Goal: Information Seeking & Learning: Learn about a topic

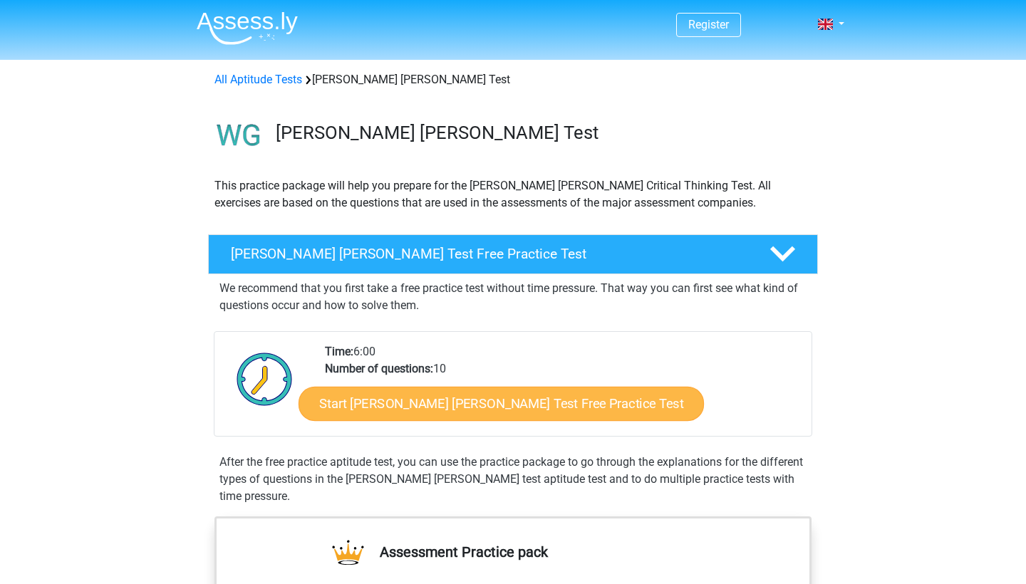
click at [449, 411] on link "Start Watson Glaser Test Free Practice Test" at bounding box center [501, 404] width 405 height 34
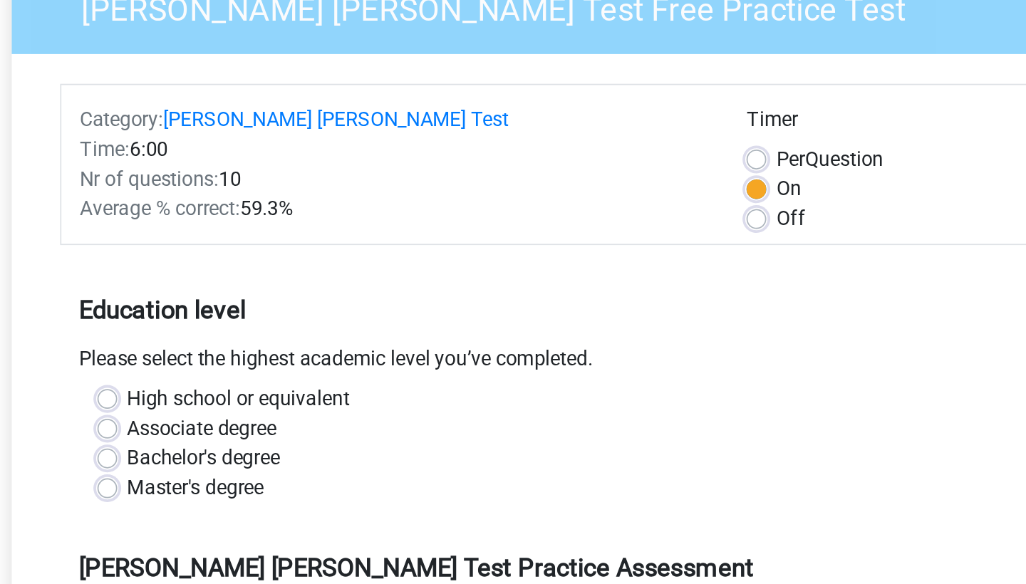
click at [264, 409] on label "Bachelor's degree" at bounding box center [308, 417] width 88 height 17
click at [247, 409] on input "Bachelor's degree" at bounding box center [252, 416] width 11 height 14
radio input "true"
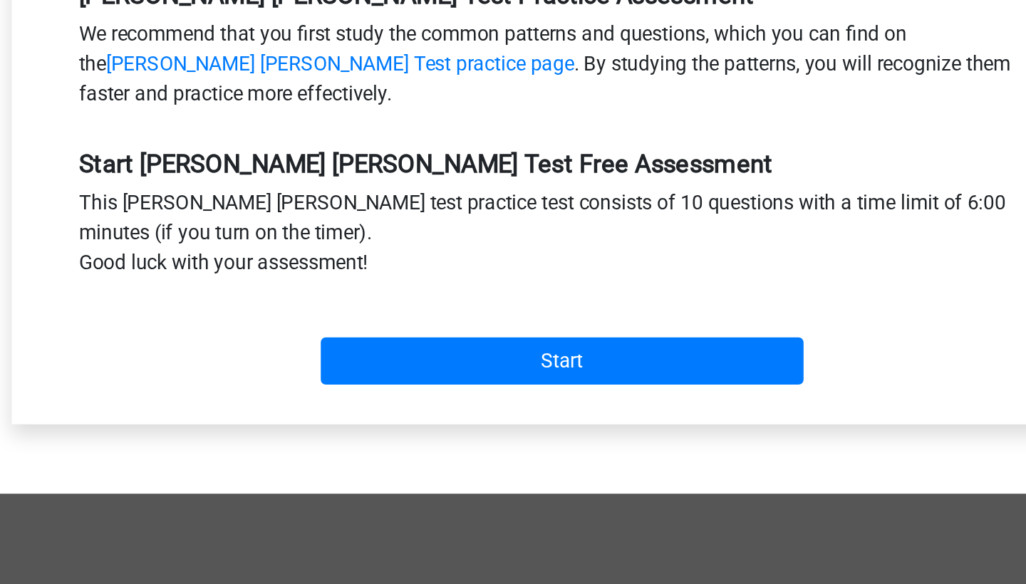
scroll to position [244, 0]
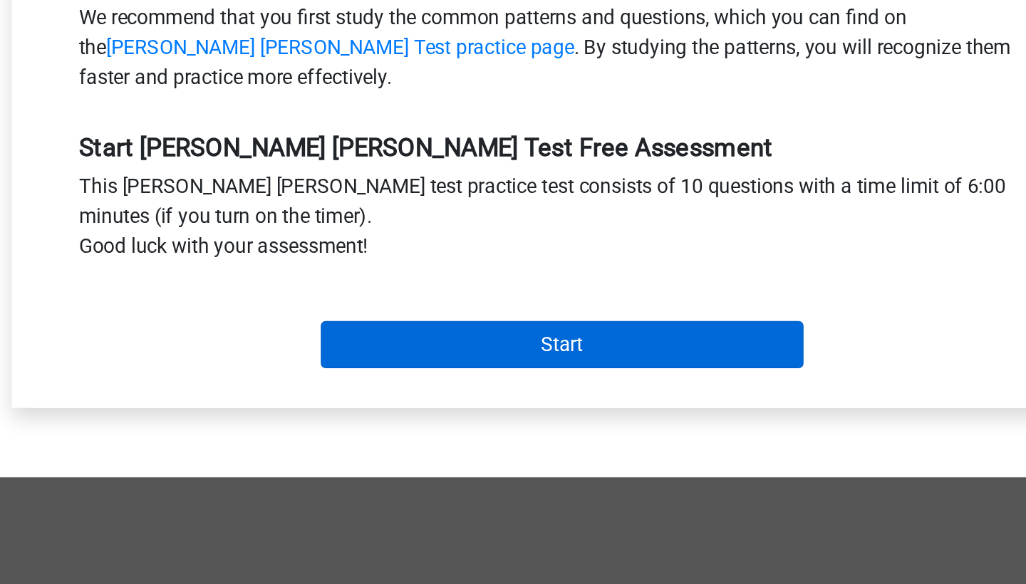
click at [375, 433] on input "Start" at bounding box center [513, 446] width 277 height 27
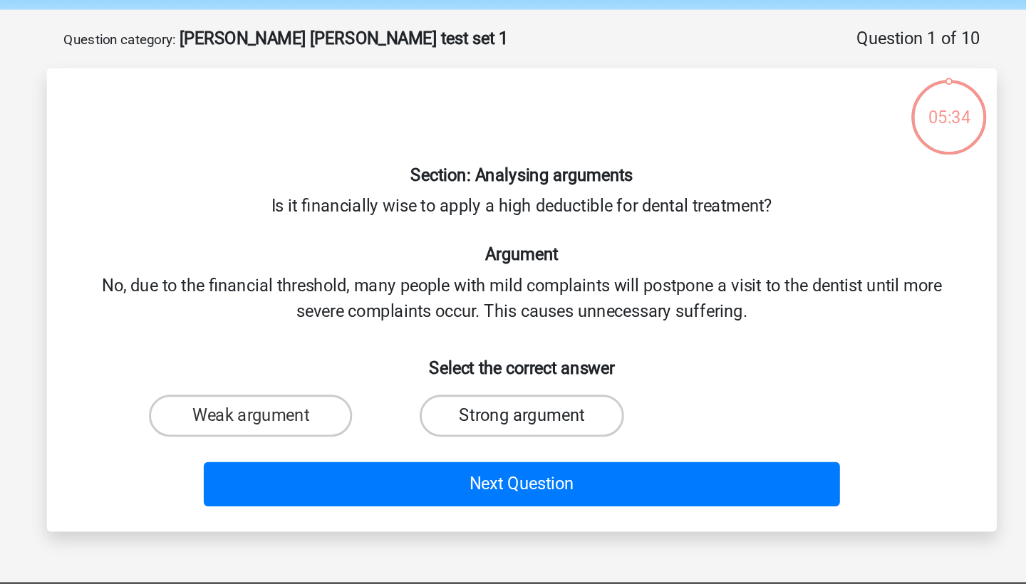
click at [444, 321] on label "Strong argument" at bounding box center [513, 335] width 138 height 28
click at [513, 335] on input "Strong argument" at bounding box center [517, 339] width 9 height 9
radio input "true"
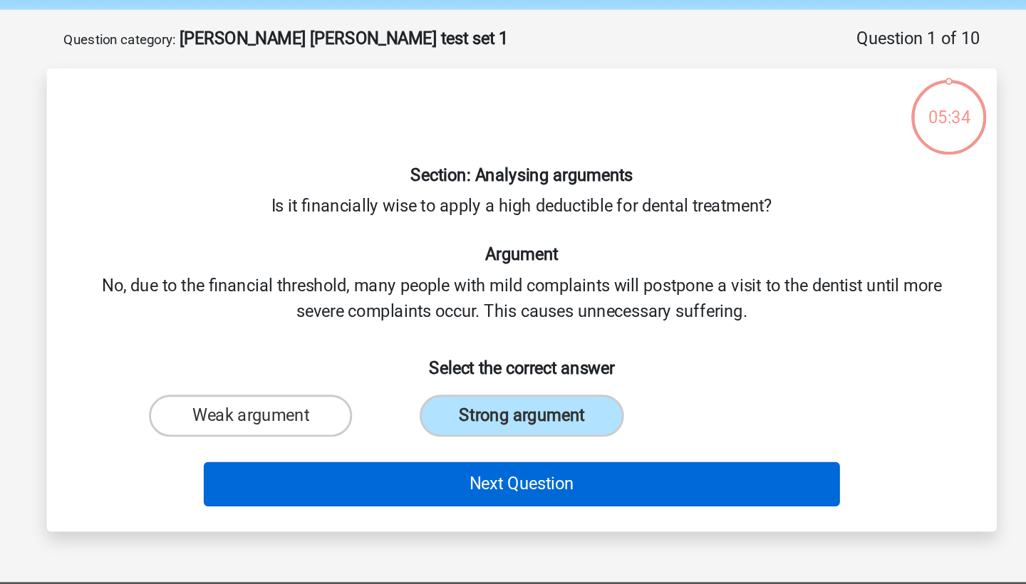
click at [347, 366] on button "Next Question" at bounding box center [513, 381] width 431 height 30
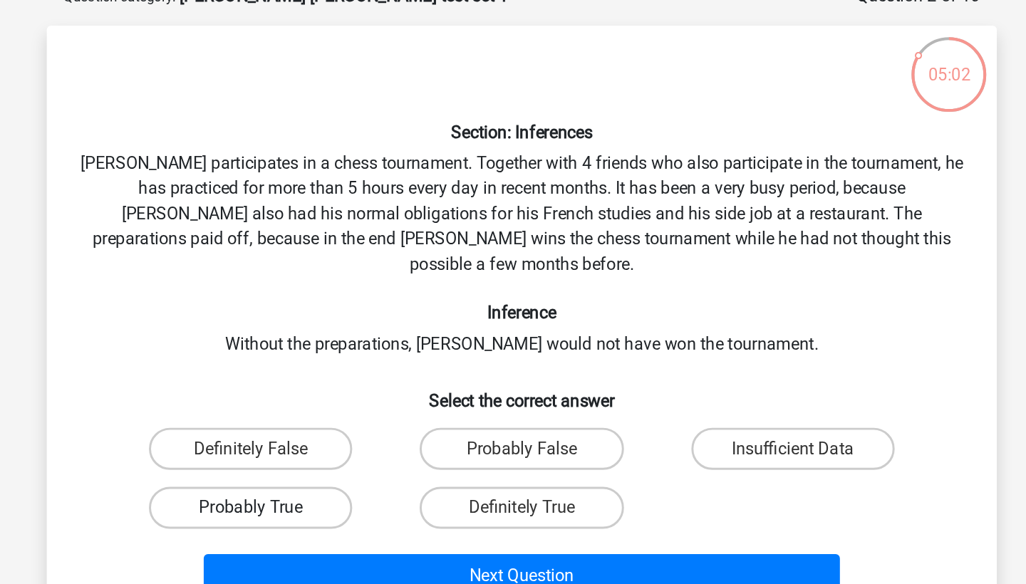
click at [261, 412] on label "Probably True" at bounding box center [330, 426] width 138 height 28
click at [330, 426] on input "Probably True" at bounding box center [334, 430] width 9 height 9
radio input "true"
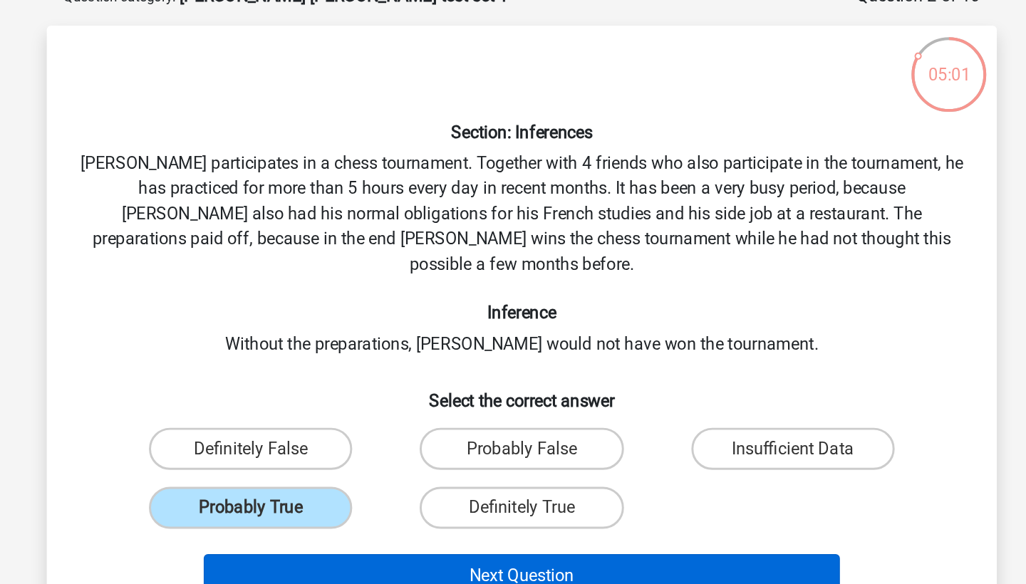
click at [298, 457] on button "Next Question" at bounding box center [513, 472] width 431 height 30
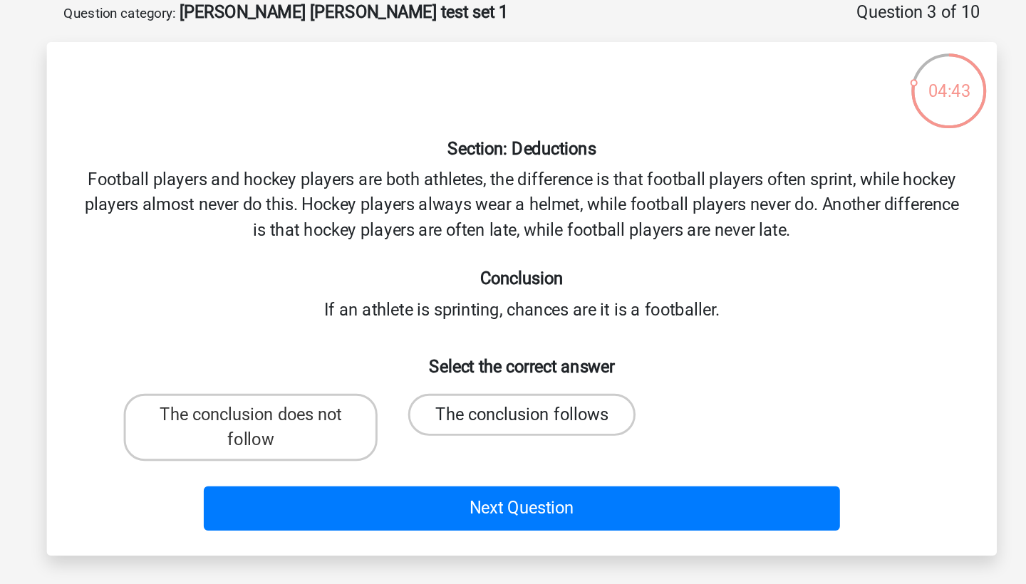
click at [436, 338] on label "The conclusion follows" at bounding box center [513, 352] width 154 height 28
click at [513, 352] on input "The conclusion follows" at bounding box center [517, 356] width 9 height 9
radio input "true"
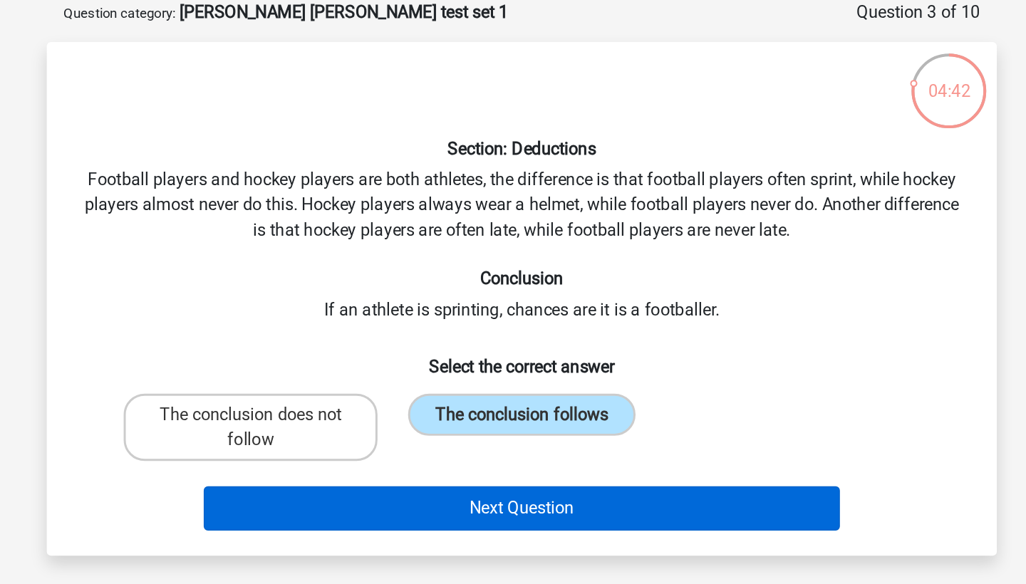
click at [316, 400] on button "Next Question" at bounding box center [513, 415] width 431 height 30
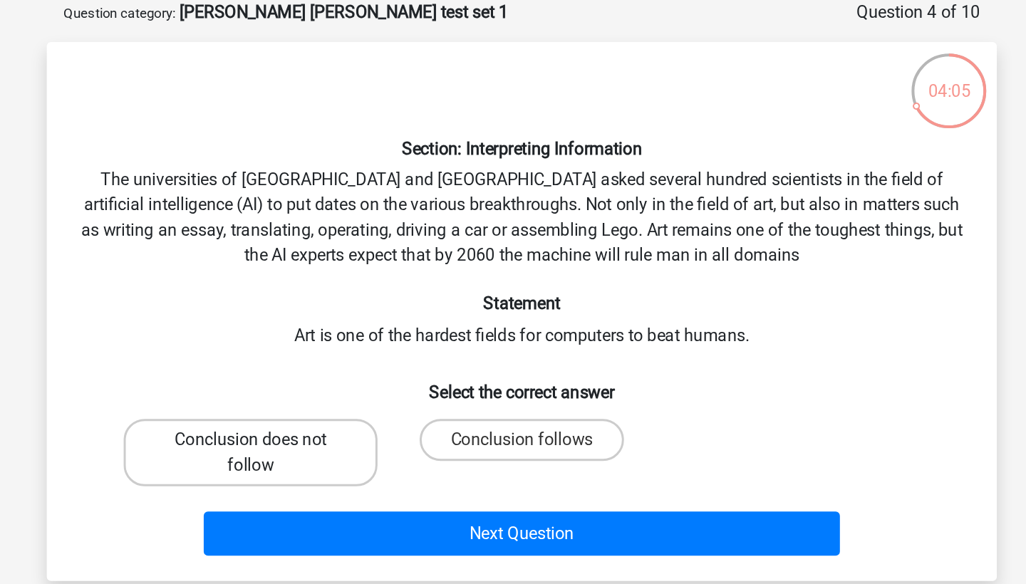
click at [244, 355] on label "Conclusion does not follow" at bounding box center [330, 378] width 172 height 46
click at [330, 369] on input "Conclusion does not follow" at bounding box center [334, 373] width 9 height 9
radio input "true"
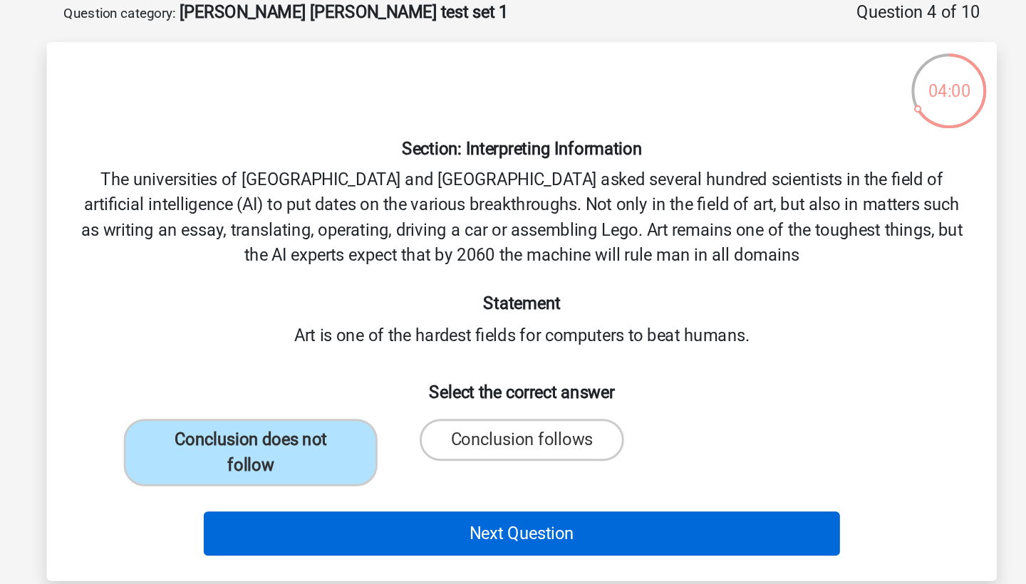
click at [317, 417] on button "Next Question" at bounding box center [513, 432] width 431 height 30
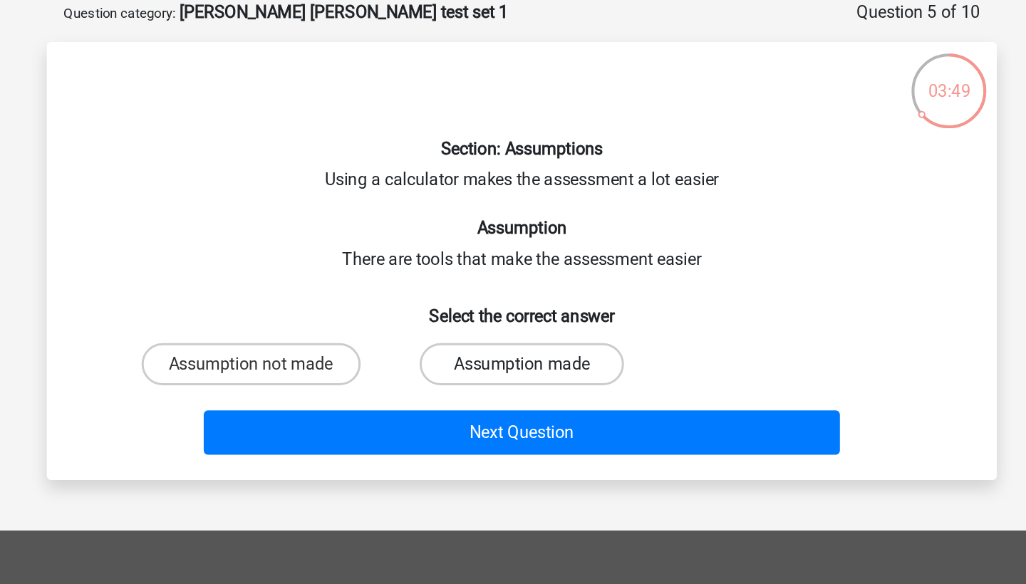
click at [444, 303] on label "Assumption made" at bounding box center [513, 317] width 138 height 28
click at [513, 318] on input "Assumption made" at bounding box center [517, 322] width 9 height 9
radio input "true"
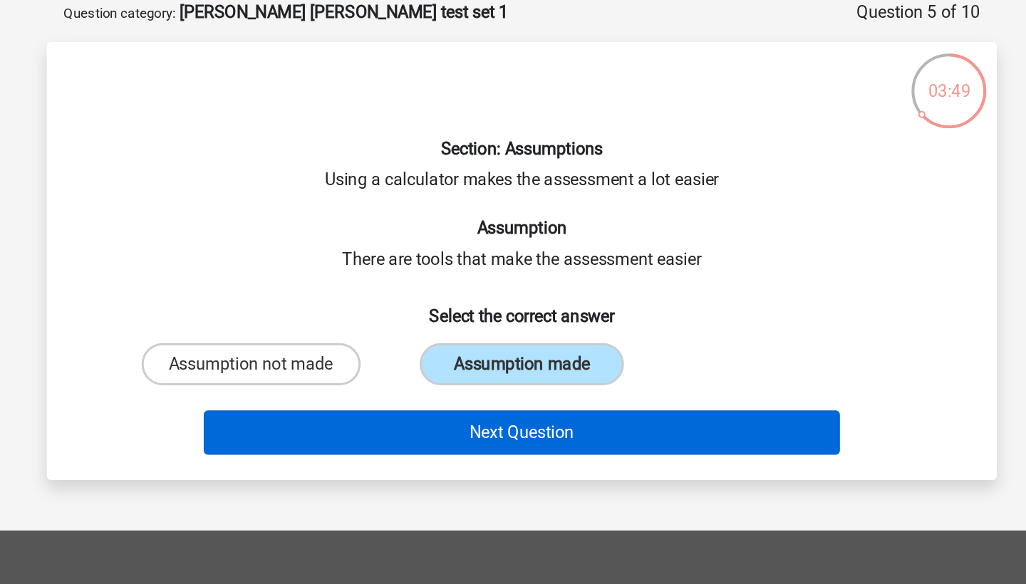
click at [342, 349] on button "Next Question" at bounding box center [513, 364] width 431 height 30
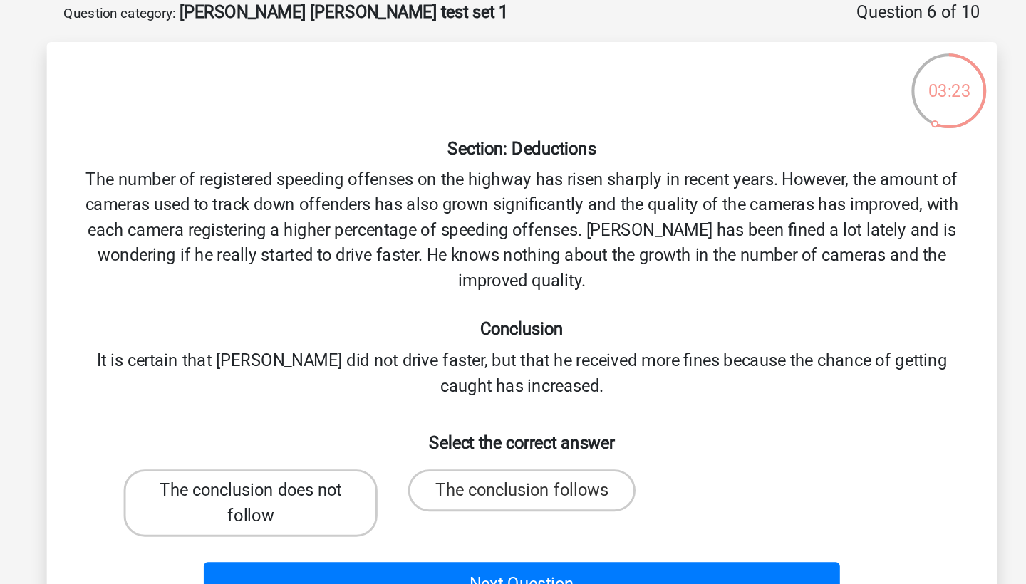
click at [244, 389] on label "The conclusion does not follow" at bounding box center [330, 412] width 172 height 46
click at [330, 403] on input "The conclusion does not follow" at bounding box center [334, 407] width 9 height 9
radio input "true"
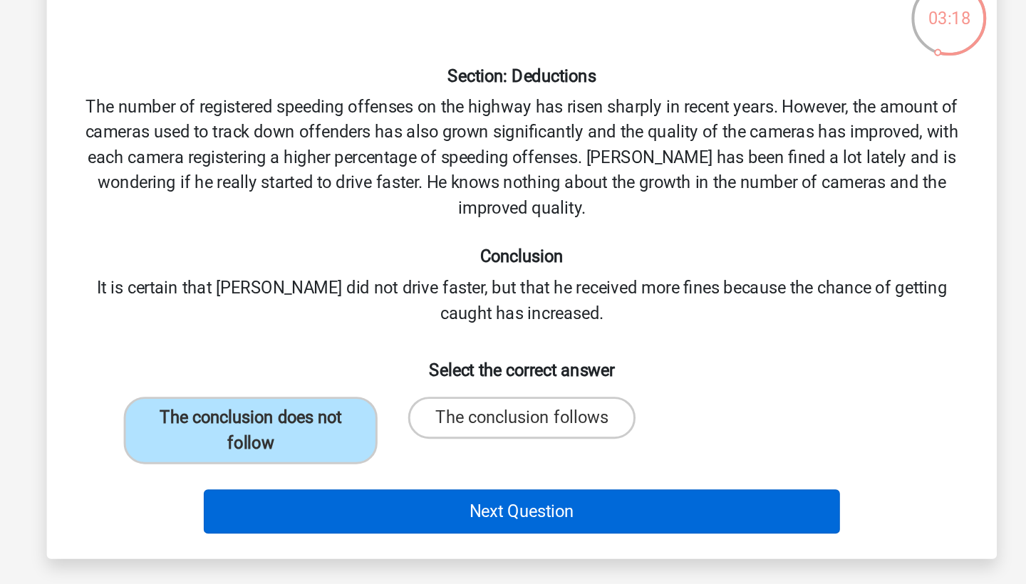
click at [324, 452] on button "Next Question" at bounding box center [513, 467] width 431 height 30
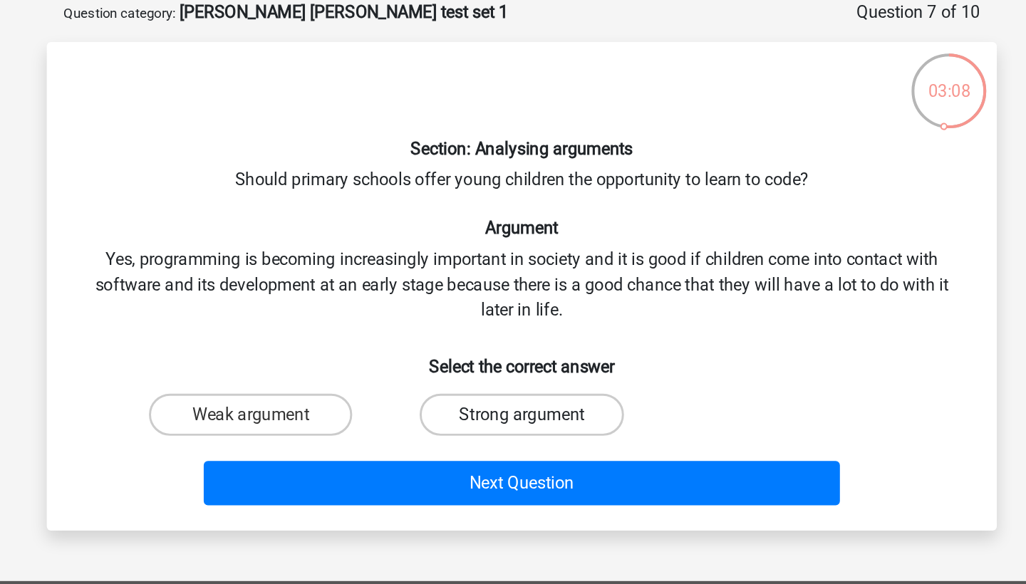
click at [444, 338] on label "Strong argument" at bounding box center [513, 352] width 138 height 28
click at [513, 352] on input "Strong argument" at bounding box center [517, 356] width 9 height 9
radio input "true"
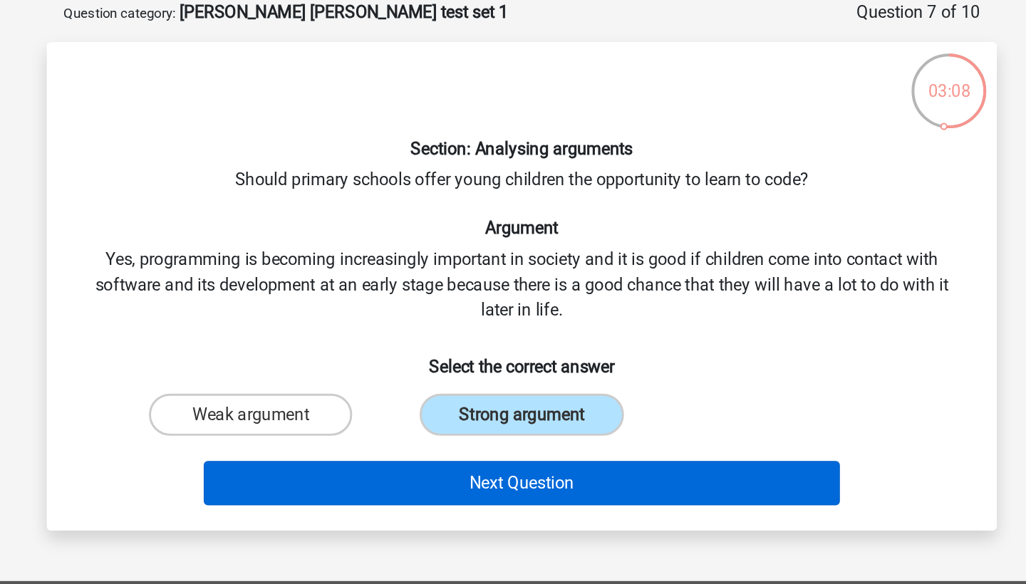
click at [338, 383] on button "Next Question" at bounding box center [513, 398] width 431 height 30
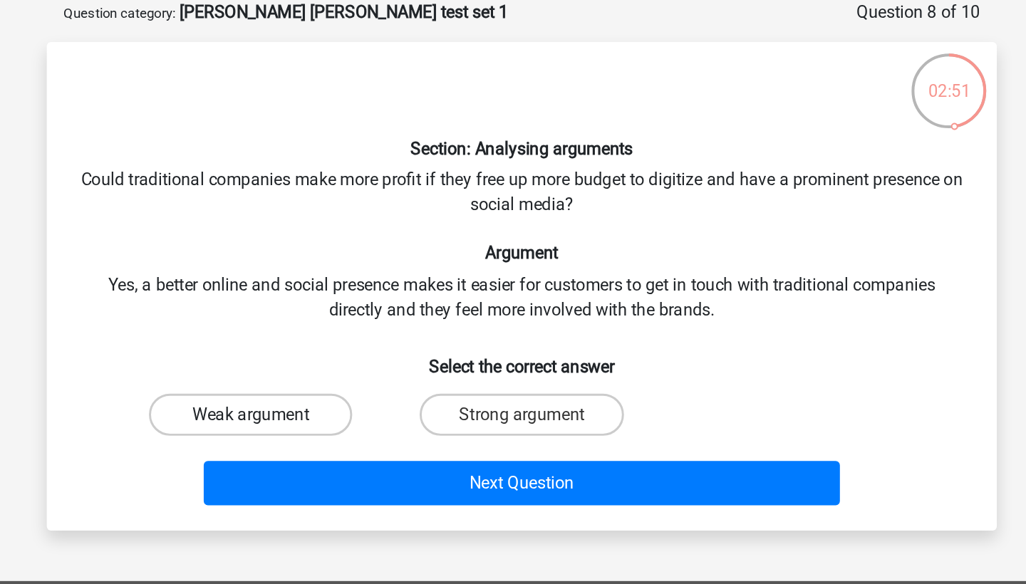
click at [261, 338] on label "Weak argument" at bounding box center [330, 352] width 138 height 28
click at [330, 352] on input "Weak argument" at bounding box center [334, 356] width 9 height 9
radio input "true"
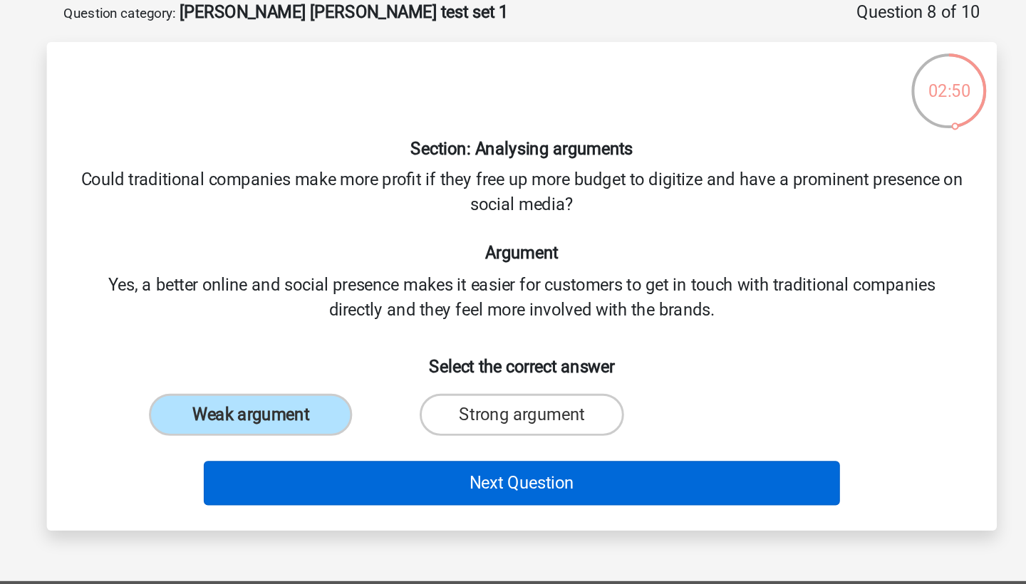
click at [298, 383] on button "Next Question" at bounding box center [513, 398] width 431 height 30
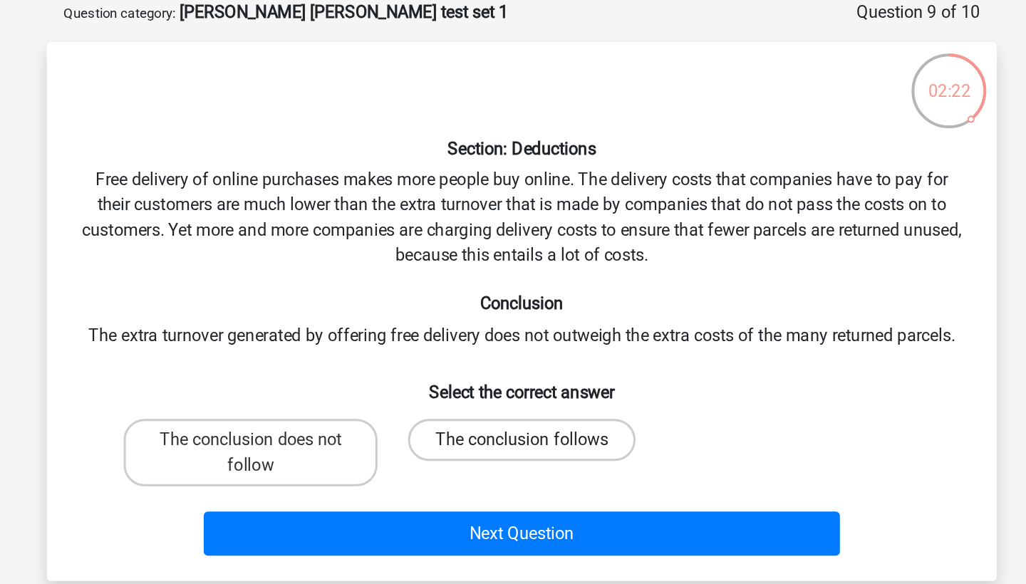
click at [436, 355] on label "The conclusion follows" at bounding box center [513, 369] width 154 height 28
click at [513, 369] on input "The conclusion follows" at bounding box center [517, 373] width 9 height 9
radio input "true"
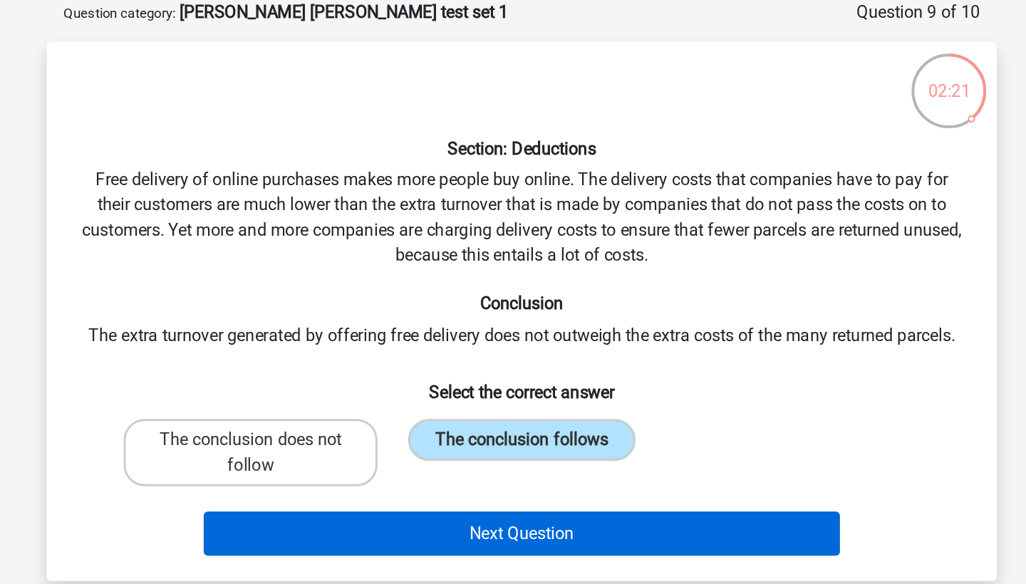
click at [335, 417] on button "Next Question" at bounding box center [513, 432] width 431 height 30
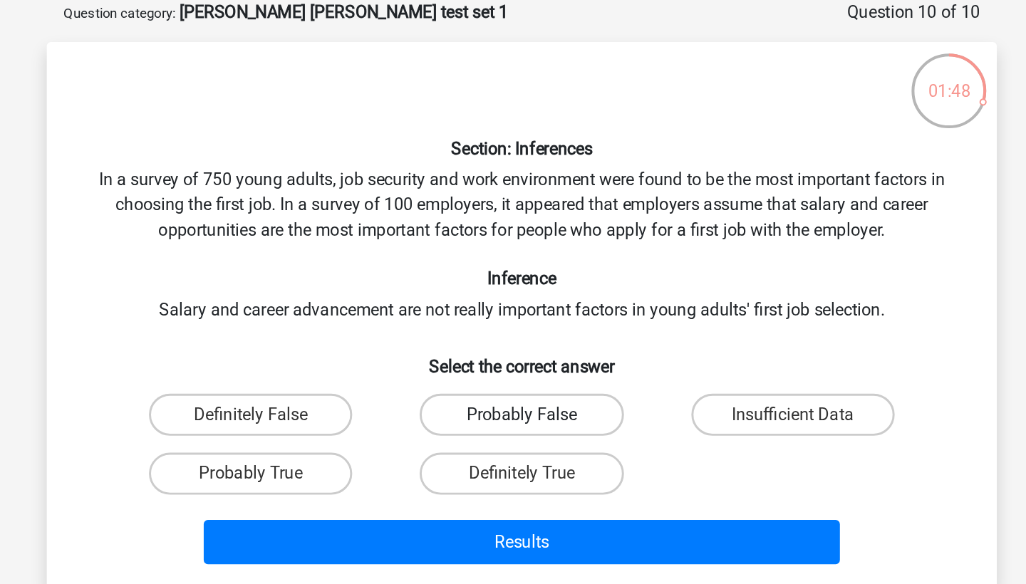
click at [444, 338] on label "Probably False" at bounding box center [513, 352] width 138 height 28
click at [513, 352] on input "Probably False" at bounding box center [517, 356] width 9 height 9
radio input "true"
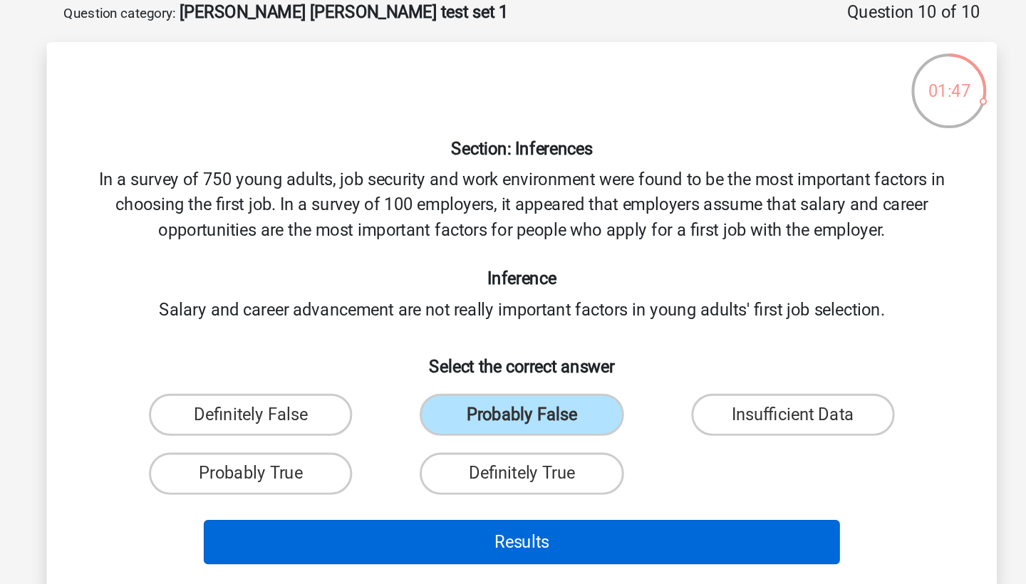
click at [357, 423] on button "Results" at bounding box center [513, 438] width 431 height 30
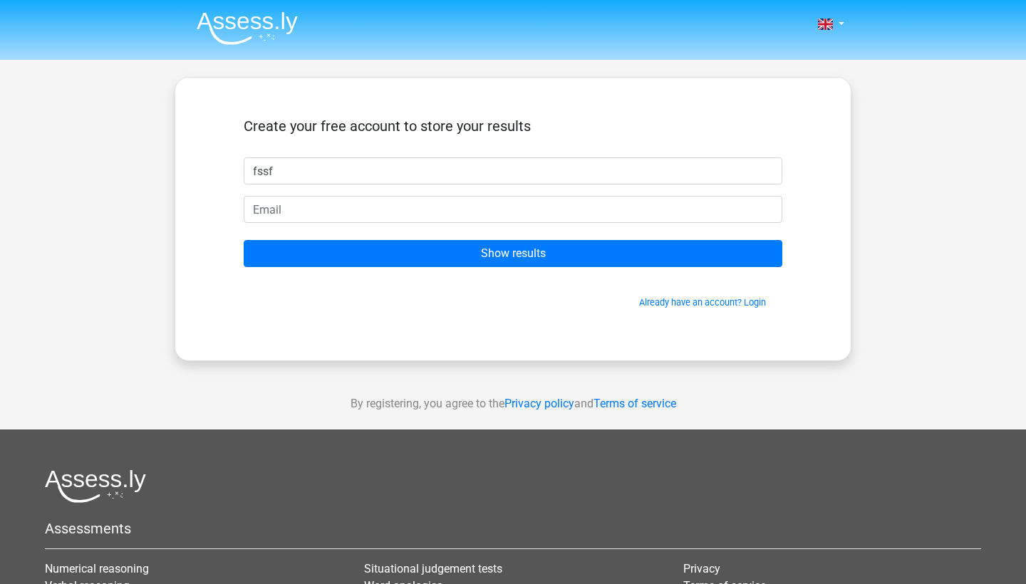
type input "fssf"
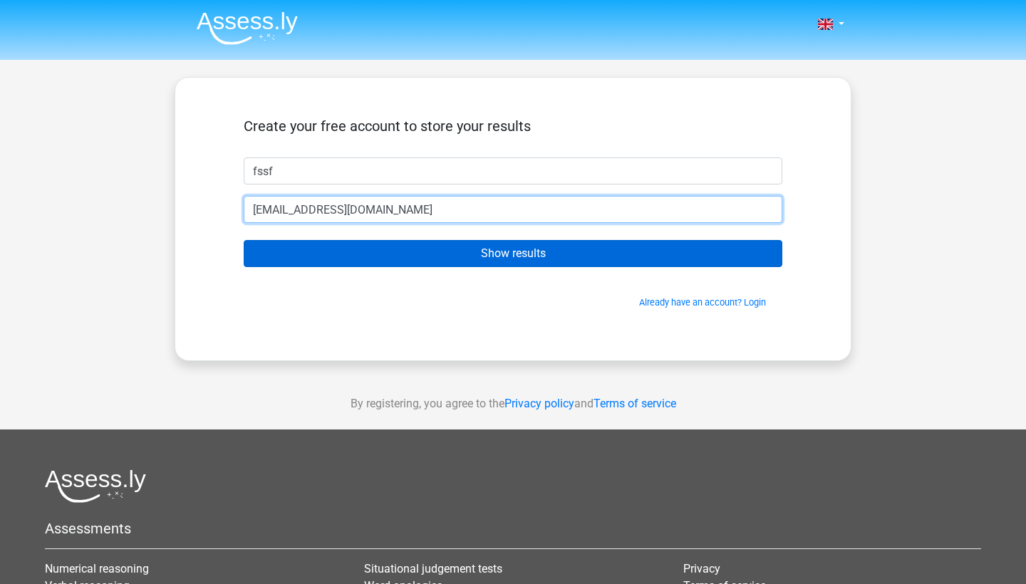
type input "[EMAIL_ADDRESS][DOMAIN_NAME]"
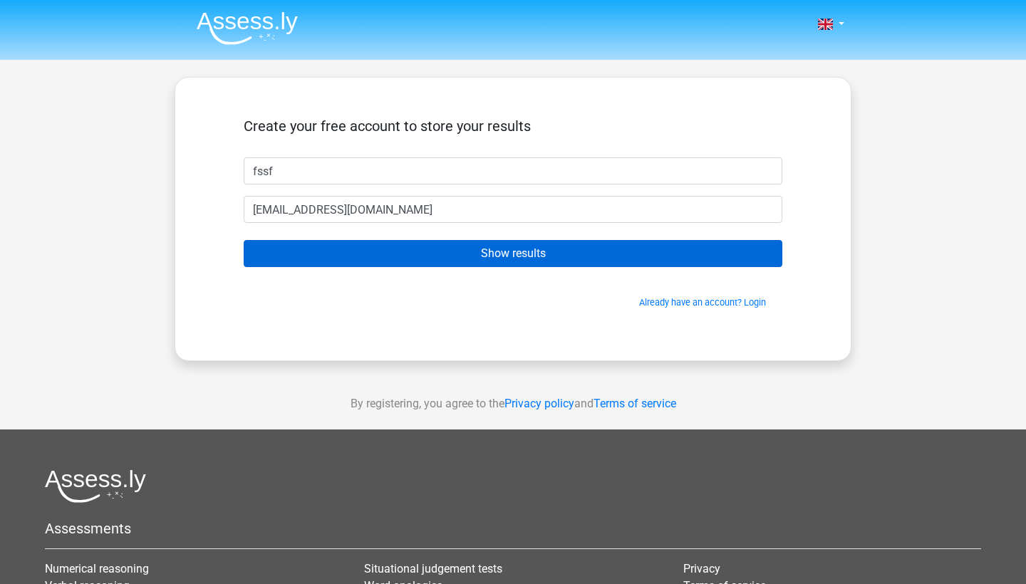
click at [558, 258] on input "Show results" at bounding box center [513, 253] width 539 height 27
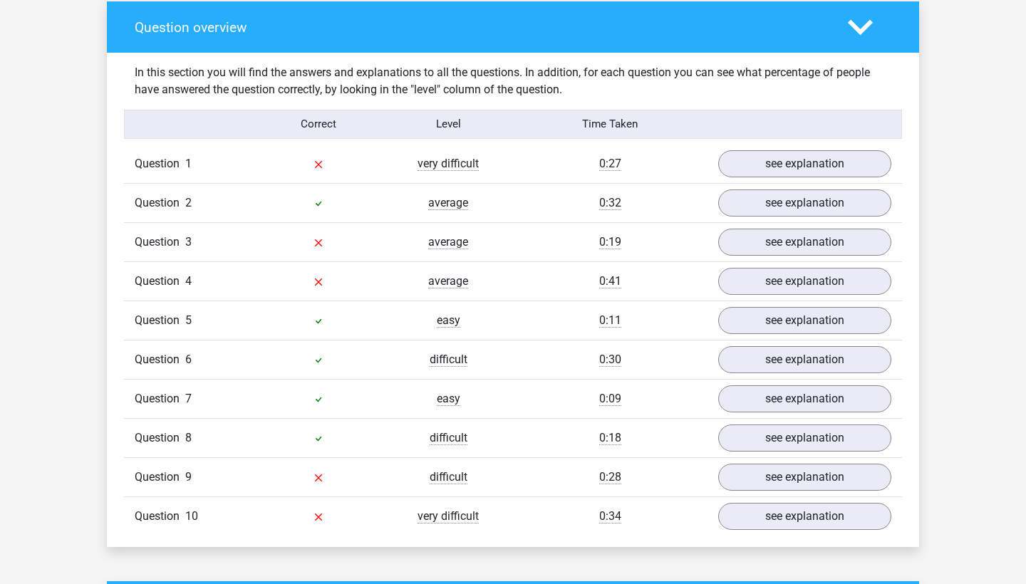
scroll to position [1070, 0]
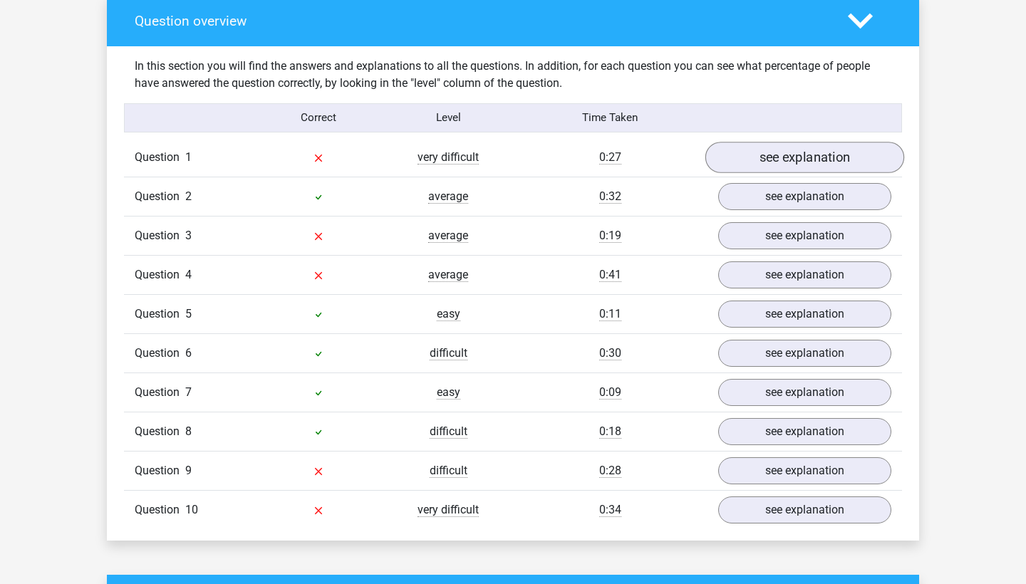
click at [769, 152] on link "see explanation" at bounding box center [804, 157] width 199 height 31
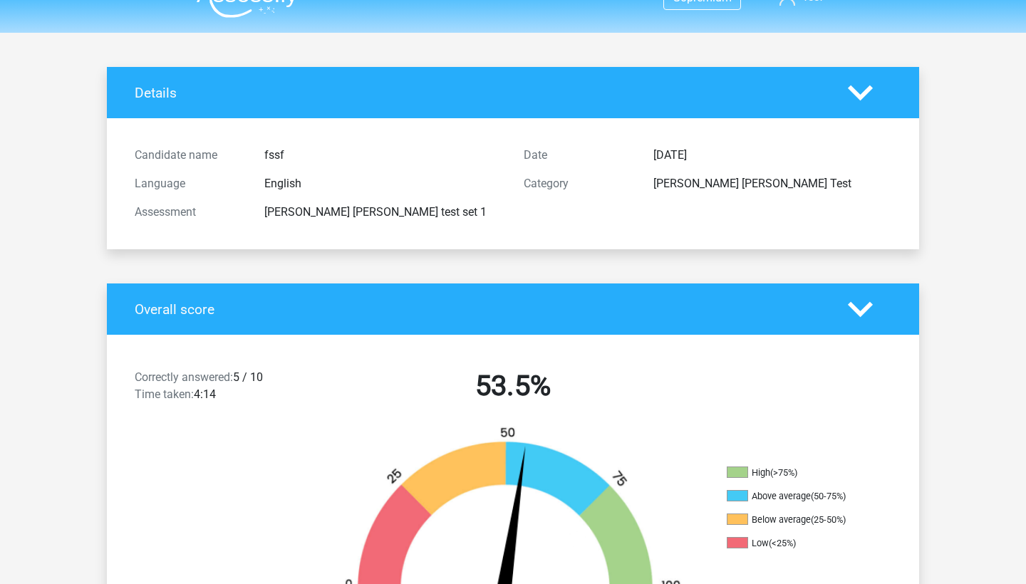
scroll to position [28, 0]
